Goal: Task Accomplishment & Management: Manage account settings

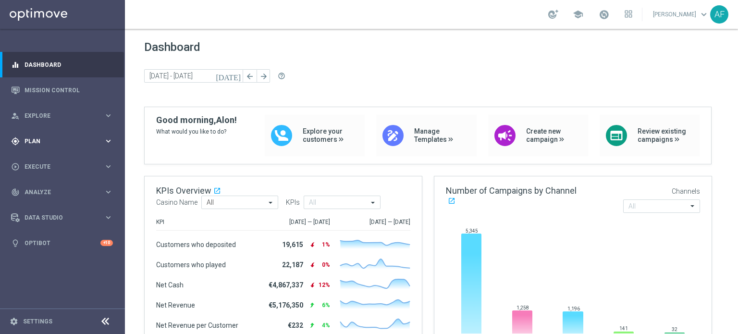
click at [54, 142] on span "Plan" at bounding box center [64, 141] width 79 height 6
click at [54, 161] on link "Target Groups" at bounding box center [62, 161] width 75 height 8
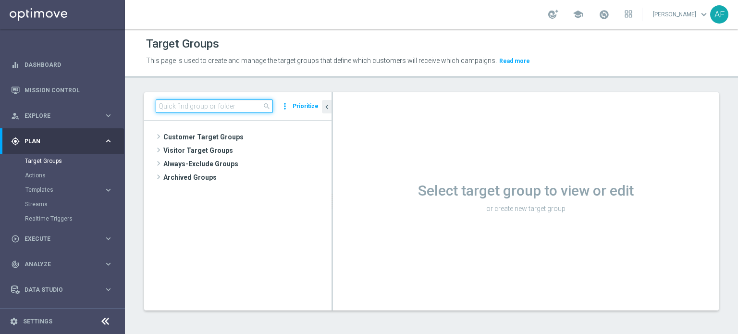
click at [198, 110] on input at bounding box center [214, 105] width 117 height 13
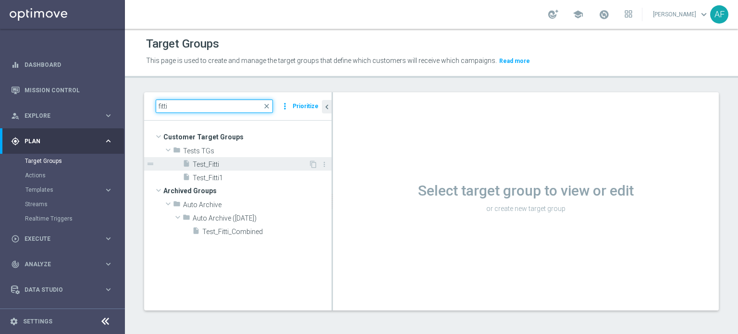
type input "fitti"
click at [227, 165] on span "Test_Fitti" at bounding box center [251, 165] width 116 height 8
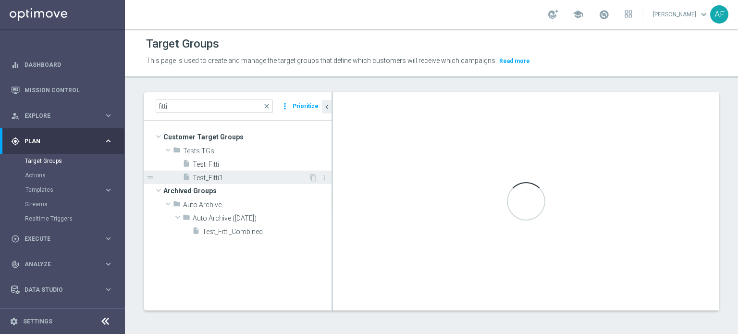
click at [239, 175] on span "Test_Fitti1" at bounding box center [251, 178] width 116 height 8
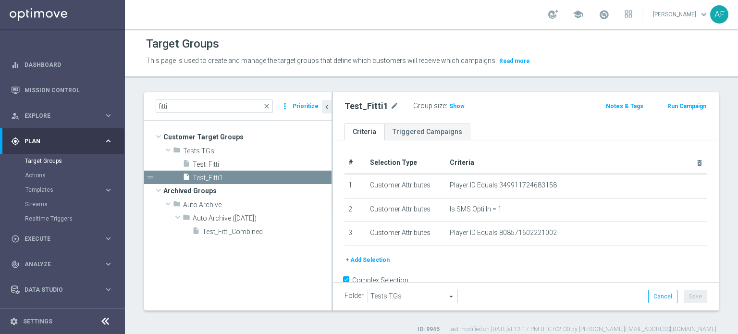
click at [381, 258] on button "+ Add Selection" at bounding box center [368, 260] width 46 height 11
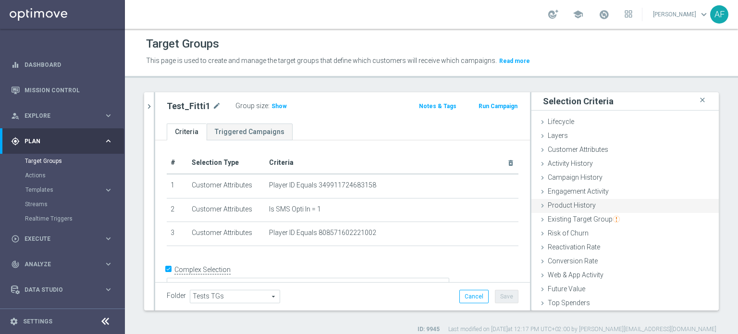
click at [596, 200] on div "Product History done" at bounding box center [625, 206] width 187 height 14
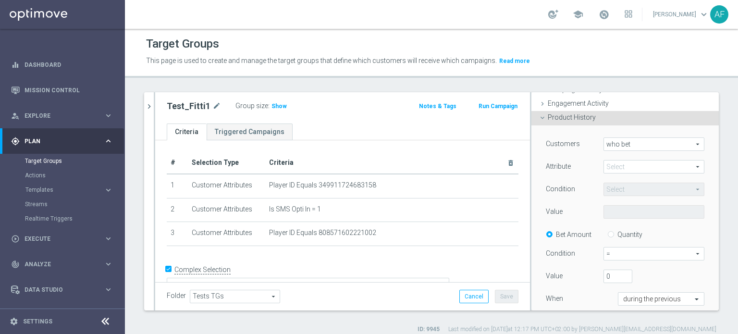
scroll to position [88, 0]
click at [637, 165] on span at bounding box center [654, 166] width 100 height 12
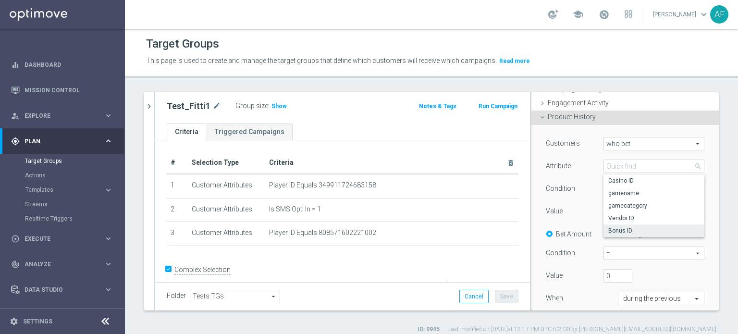
click at [634, 227] on span "Bonus ID" at bounding box center [653, 231] width 91 height 8
type input "Bonus ID"
type input "Equals"
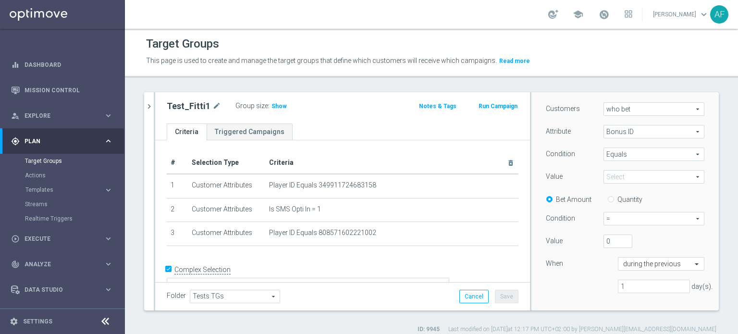
click at [636, 173] on span at bounding box center [654, 177] width 100 height 12
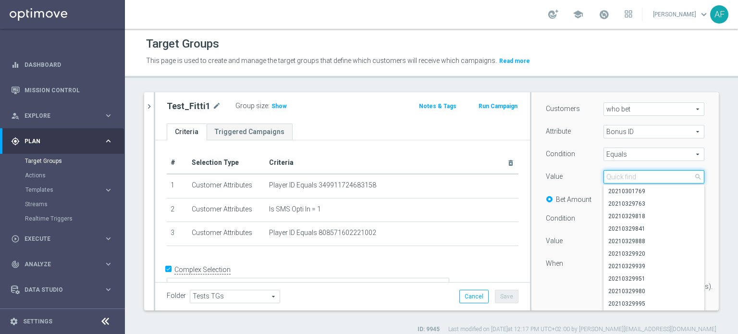
click at [636, 173] on input "search" at bounding box center [654, 176] width 101 height 13
paste input "20250826245940"
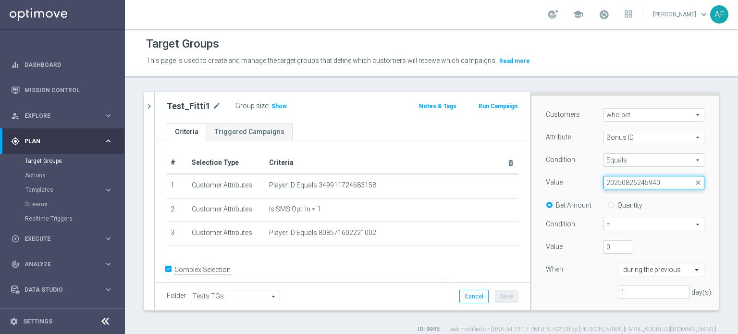
scroll to position [113, 0]
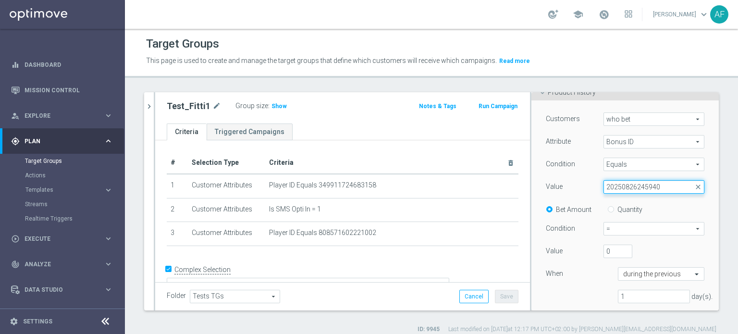
type input "20250826245940"
click at [632, 144] on span "Bonus ID" at bounding box center [654, 142] width 100 height 12
click at [0, 0] on input "search" at bounding box center [0, 0] width 0 height 0
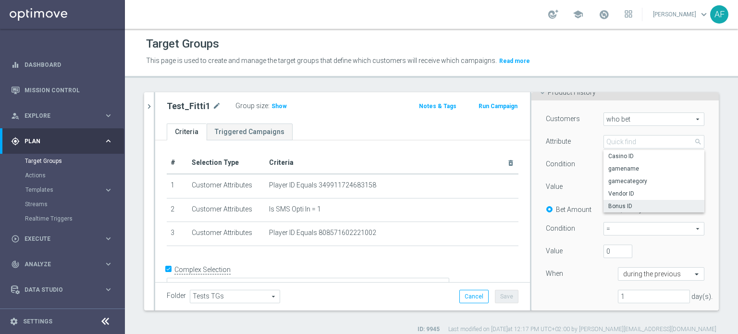
click at [581, 131] on div "Customers who bet who bet arrow_drop_down search Attribute Bonus ID Bonus ID ar…" at bounding box center [625, 211] width 159 height 198
click at [629, 180] on div "Select arrow_drop_down search" at bounding box center [654, 186] width 101 height 13
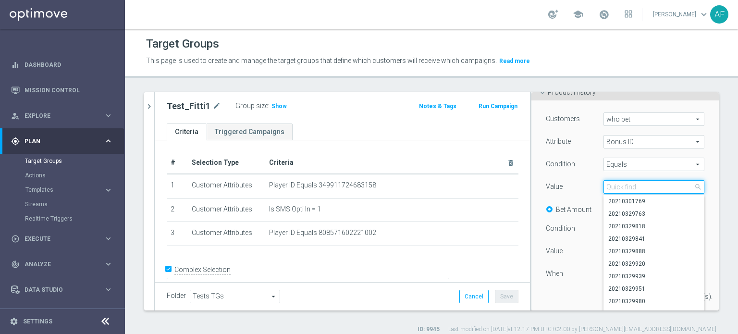
click at [632, 182] on input "search" at bounding box center [654, 186] width 101 height 13
paste input "20250826245940"
drag, startPoint x: 632, startPoint y: 182, endPoint x: 577, endPoint y: 192, distance: 56.2
click at [577, 192] on div "Value Select arrow_drop_down 202508262 close 20250826235853 20250826236509 2025…" at bounding box center [625, 187] width 173 height 15
type input "202508262"
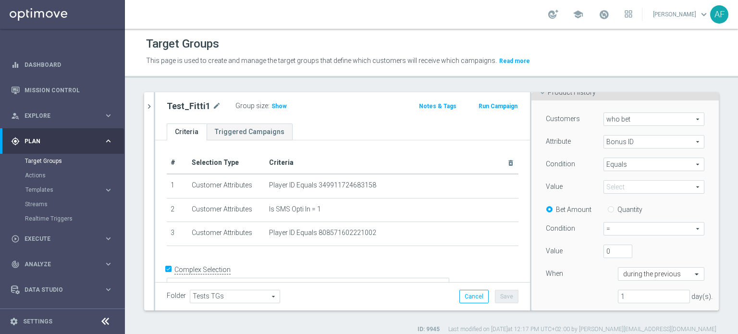
click at [613, 193] on span at bounding box center [654, 187] width 100 height 12
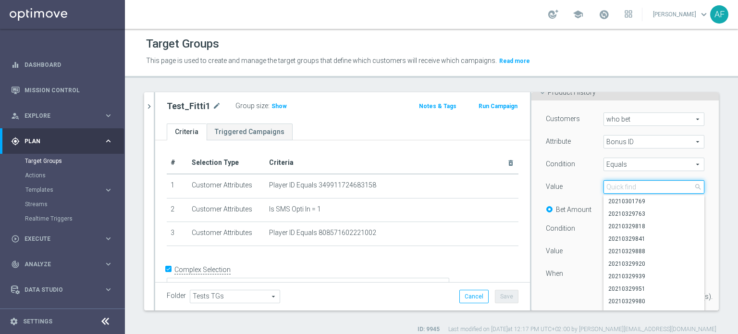
click at [615, 186] on input "search" at bounding box center [654, 186] width 101 height 13
paste input "20250826245940"
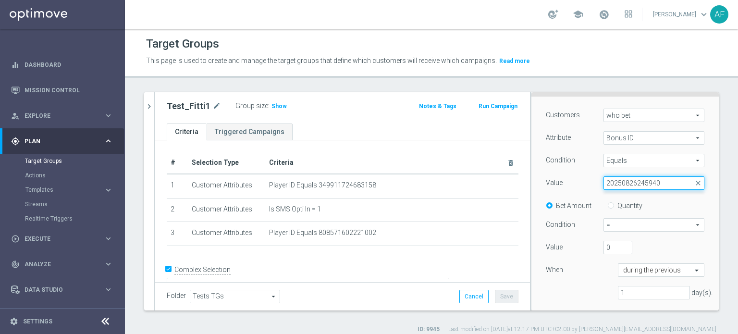
scroll to position [115, 0]
type input "20250826245940"
click at [629, 161] on span "Equals" at bounding box center [654, 162] width 100 height 12
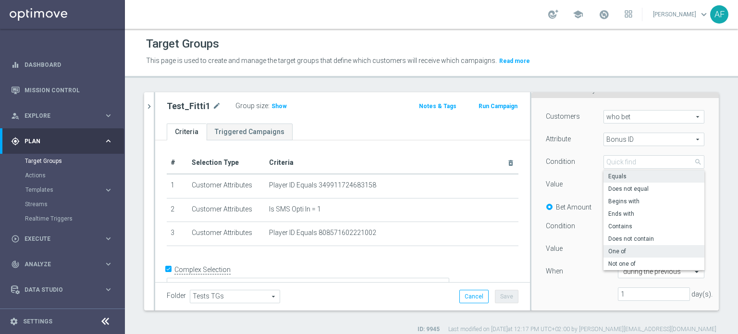
click at [621, 252] on span "One of" at bounding box center [653, 252] width 91 height 8
type input "One of"
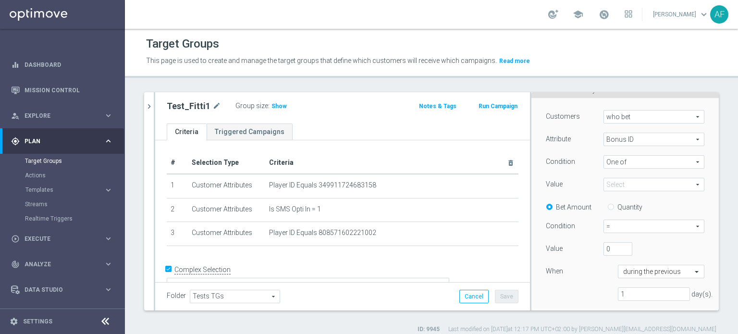
click at [641, 178] on span at bounding box center [654, 184] width 100 height 12
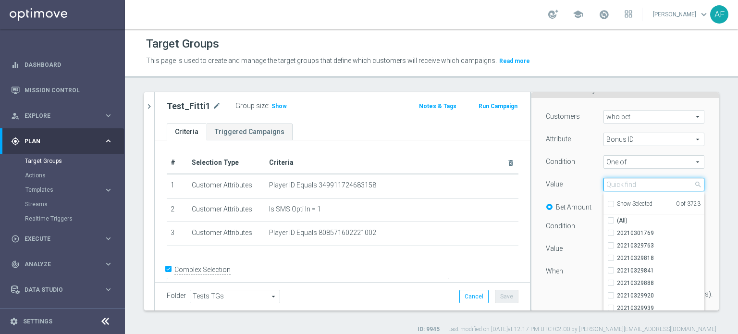
click at [643, 186] on input "search" at bounding box center [654, 184] width 101 height 13
paste input "20250826245940"
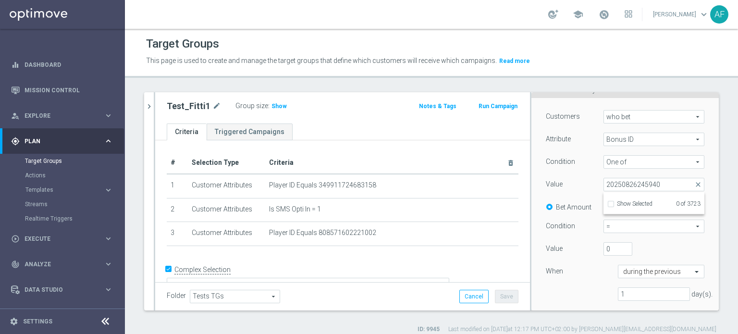
click at [578, 170] on div "Condition" at bounding box center [568, 162] width 58 height 15
click at [630, 185] on span at bounding box center [654, 184] width 100 height 12
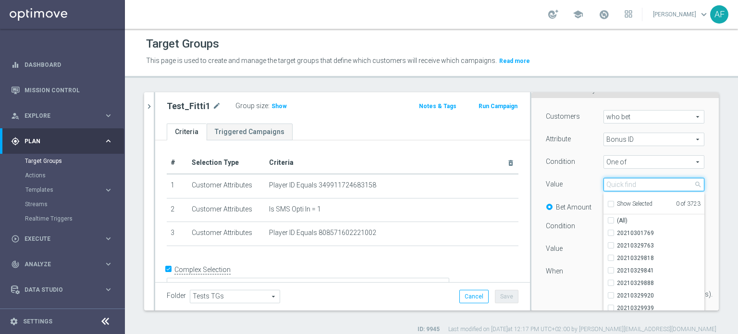
click at [630, 185] on input "search" at bounding box center [654, 184] width 101 height 13
paste input "26245940"
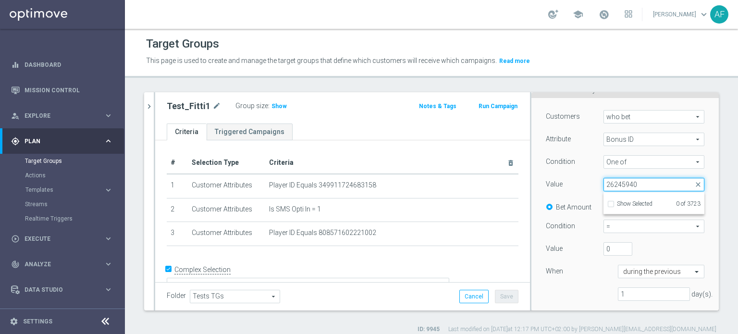
type input "26245940"
click at [604, 137] on span "Bonus ID" at bounding box center [654, 139] width 100 height 12
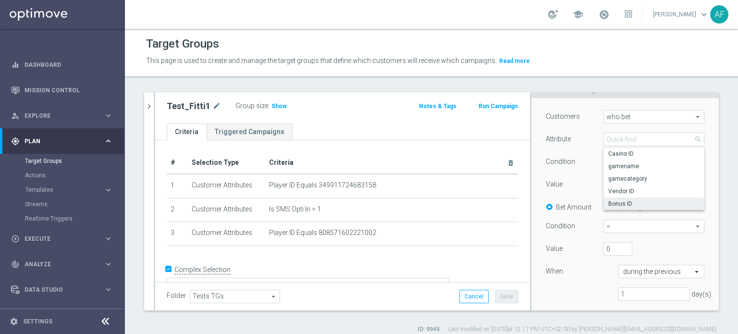
click at [567, 134] on div "Attribute" at bounding box center [568, 140] width 58 height 15
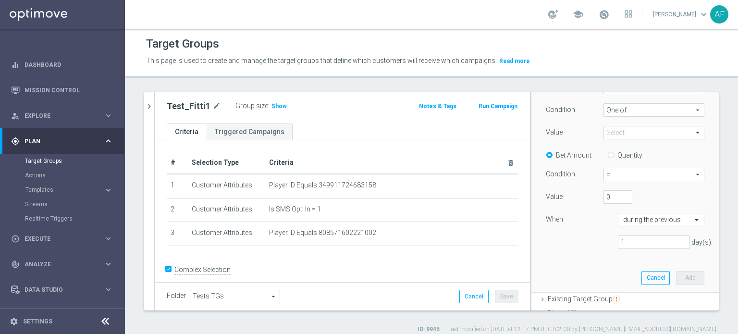
scroll to position [181, 0]
